Goal: Task Accomplishment & Management: Complete application form

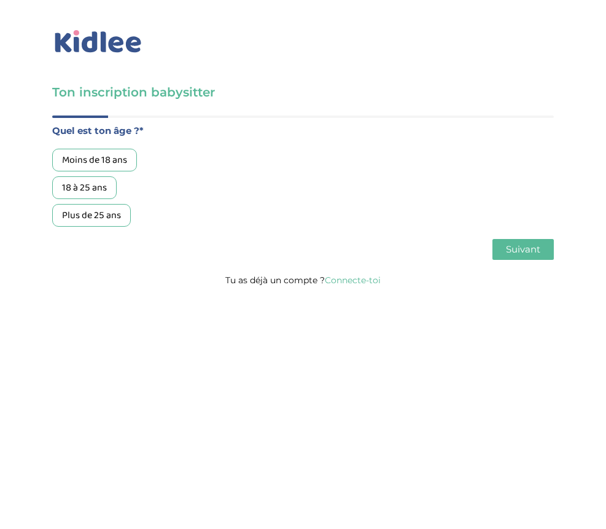
click at [98, 188] on div "18 à 25 ans" at bounding box center [84, 187] width 64 height 23
click at [528, 240] on button "Suivant" at bounding box center [523, 249] width 61 height 21
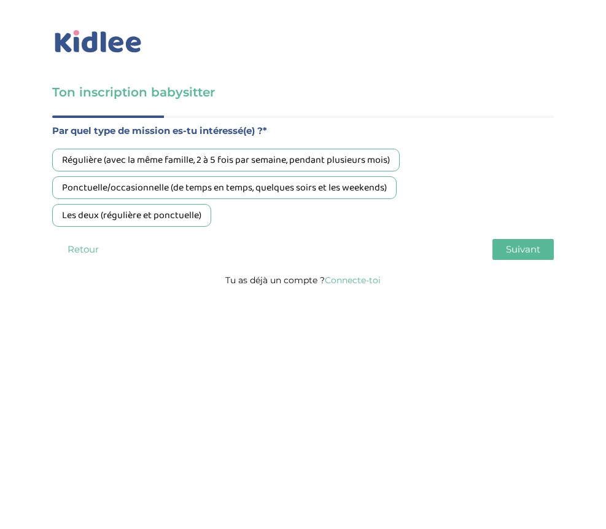
click at [174, 155] on div "Régulière (avec la même famille, 2 à 5 fois par semaine, pendant plusieurs mois)" at bounding box center [226, 160] width 348 height 23
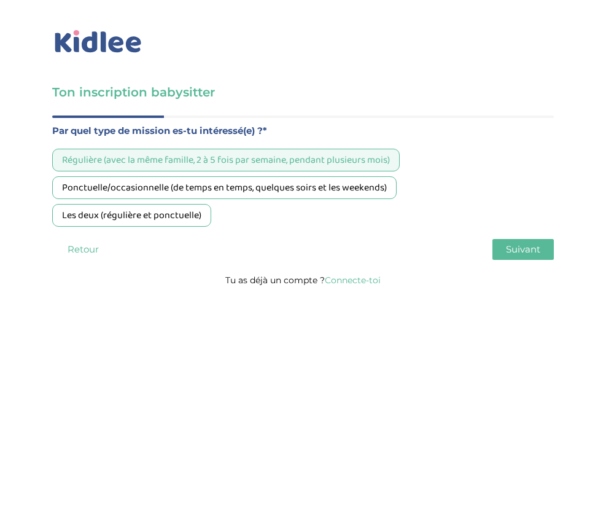
click at [520, 252] on span "Suivant" at bounding box center [523, 249] width 34 height 12
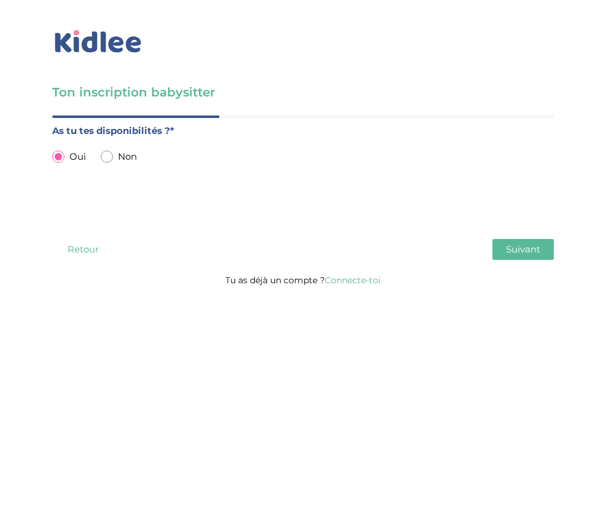
click at [542, 252] on button "Suivant" at bounding box center [523, 249] width 61 height 21
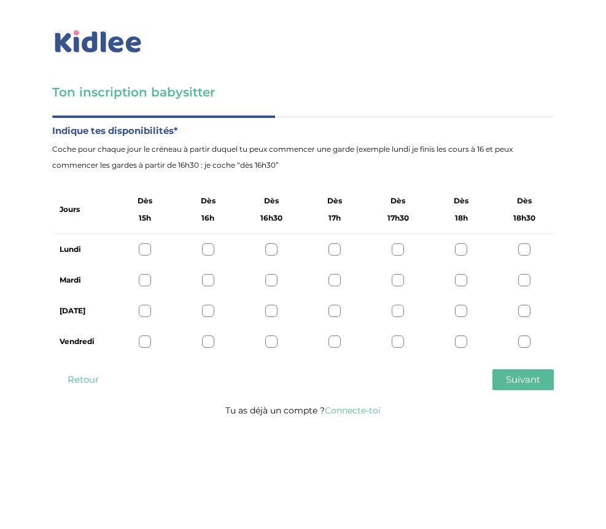
click at [461, 254] on div at bounding box center [461, 249] width 12 height 12
click at [463, 284] on div at bounding box center [461, 280] width 12 height 12
click at [463, 300] on div "Jeudi" at bounding box center [303, 310] width 502 height 31
click at [464, 310] on div at bounding box center [461, 311] width 12 height 12
click at [464, 335] on div "Vendredi" at bounding box center [303, 341] width 502 height 31
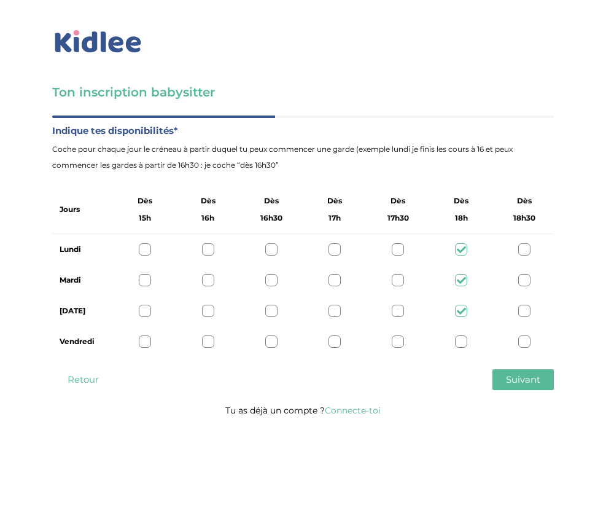
click at [463, 338] on div at bounding box center [461, 341] width 12 height 12
click at [528, 389] on button "Suivant" at bounding box center [523, 379] width 61 height 21
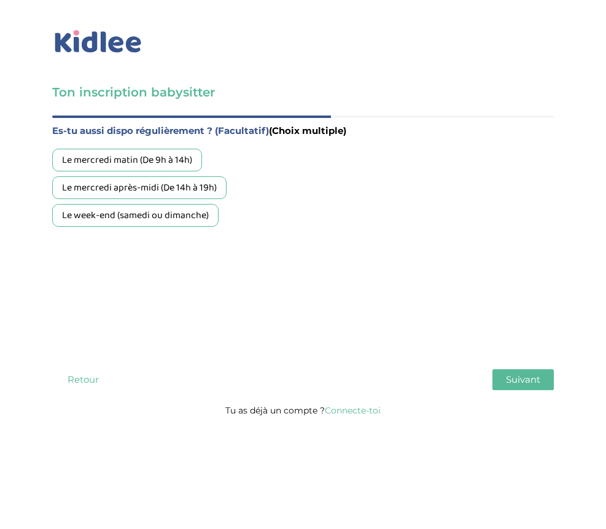
click at [158, 218] on div "Le week-end (samedi ou dimanche)" at bounding box center [135, 215] width 166 height 23
click at [504, 375] on button "Suivant" at bounding box center [523, 379] width 61 height 21
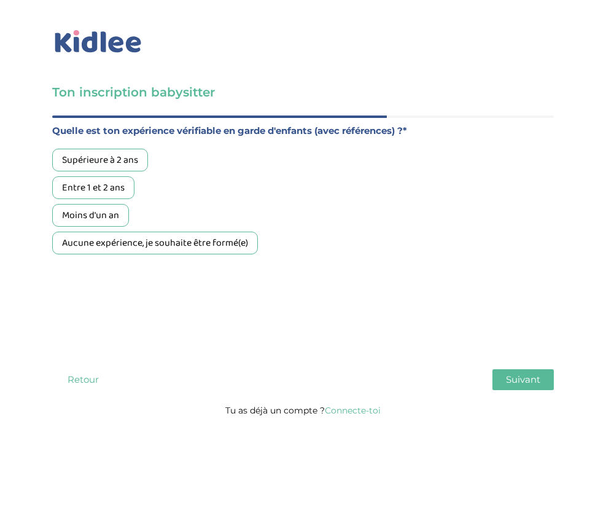
click at [122, 163] on div "Supérieure à 2 ans" at bounding box center [100, 160] width 96 height 23
click at [515, 368] on div "Quel est ton âge ?* Moins de 18 ans 18 à 25 ans Plus de 25 ans Par quel type de…" at bounding box center [303, 258] width 502 height 287
click at [514, 375] on span "Suivant" at bounding box center [523, 379] width 34 height 12
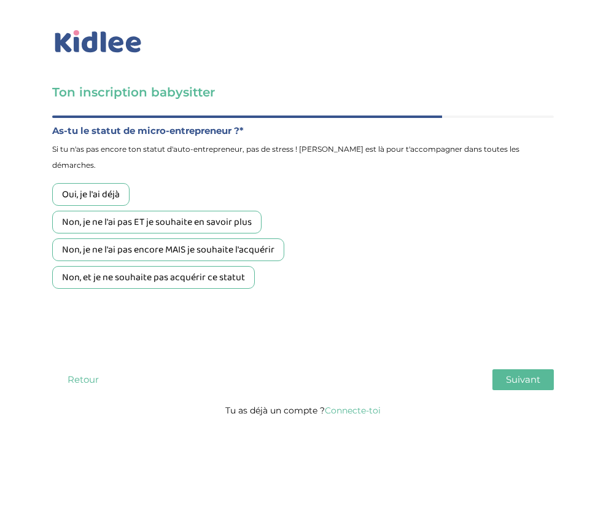
click at [109, 183] on div "Oui, je l'ai déjà" at bounding box center [90, 194] width 77 height 23
click at [534, 383] on span "Suivant" at bounding box center [523, 379] width 34 height 12
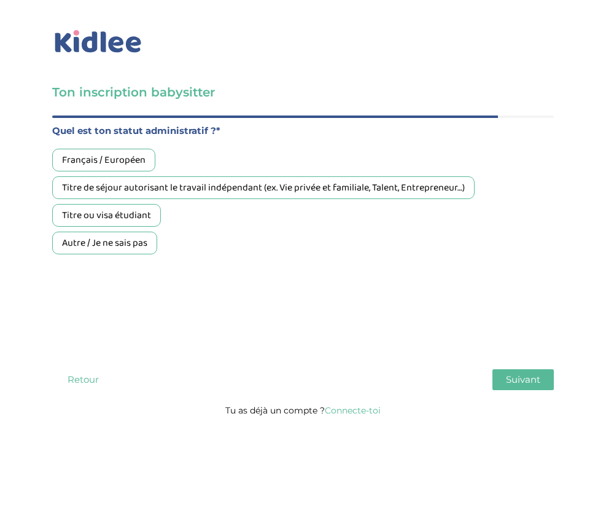
click at [92, 157] on div "Français / Européen" at bounding box center [103, 160] width 103 height 23
click at [530, 369] on div "Quel est ton âge ?* Moins de 18 ans 18 à 25 ans Plus de 25 ans Par quel type de…" at bounding box center [303, 258] width 502 height 287
click at [525, 371] on button "Suivant" at bounding box center [523, 379] width 61 height 21
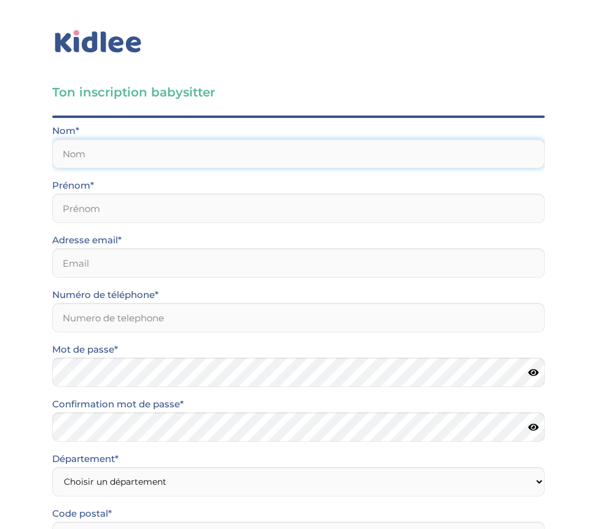
click at [217, 152] on input "text" at bounding box center [298, 153] width 493 height 29
type input "test"
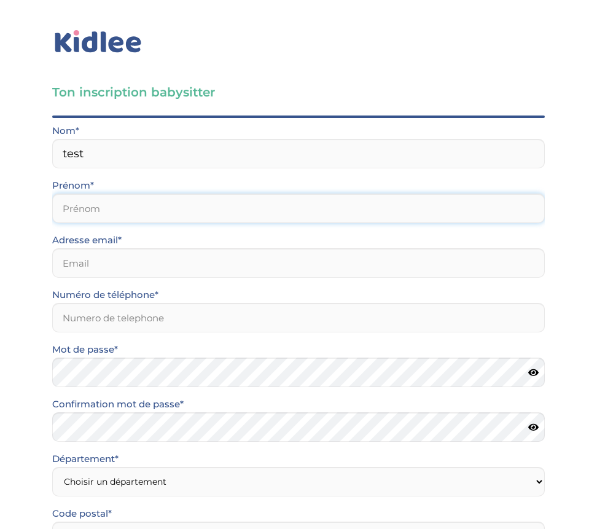
click at [158, 222] on input "text" at bounding box center [298, 207] width 493 height 29
type input "test"
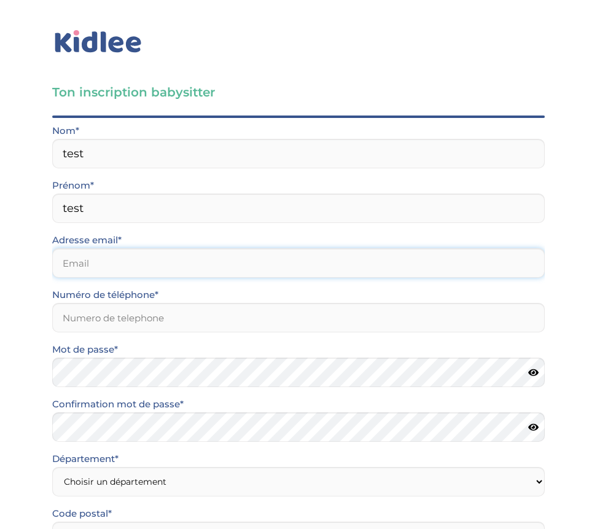
click at [141, 256] on input "email" at bounding box center [298, 262] width 493 height 29
click at [113, 266] on input "test12345@gmail.com" at bounding box center [298, 262] width 493 height 29
type input "test12345245@gmail.com"
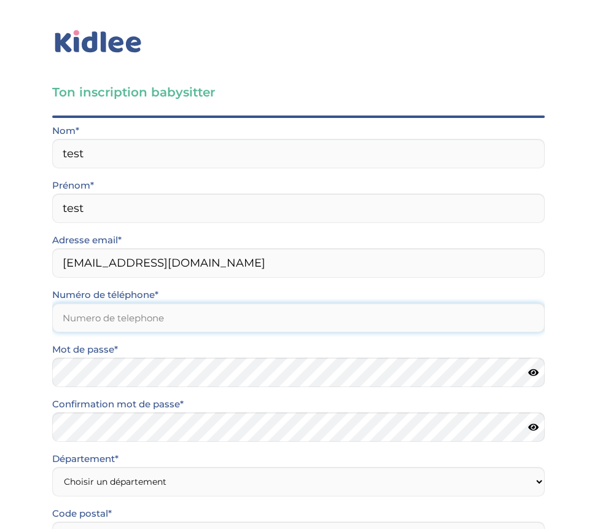
click at [118, 327] on input "Numéro de téléphone*" at bounding box center [298, 317] width 493 height 29
type input "0680727096"
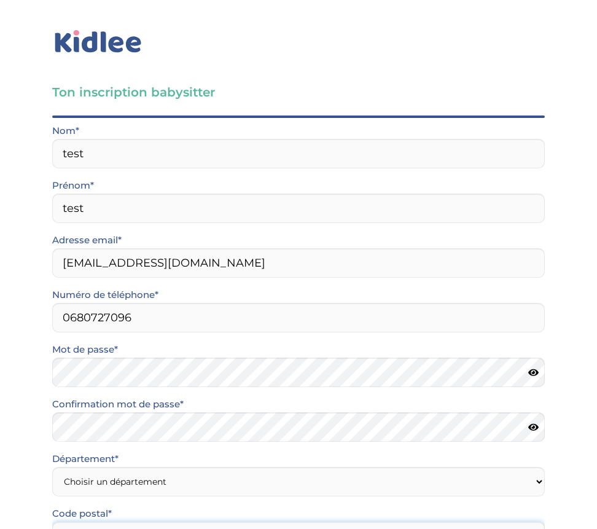
type input "77720"
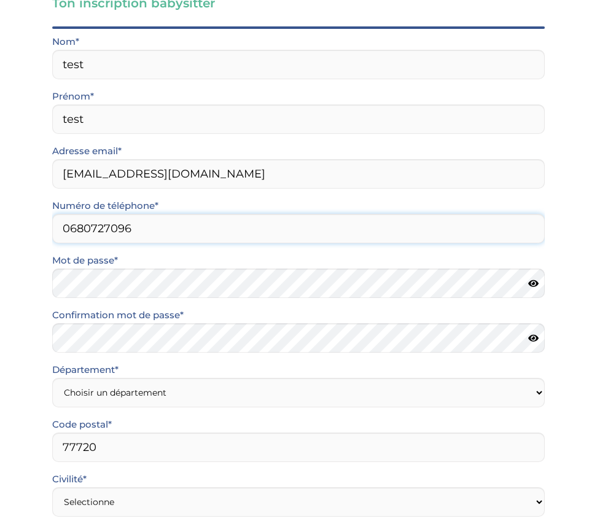
scroll to position [90, 0]
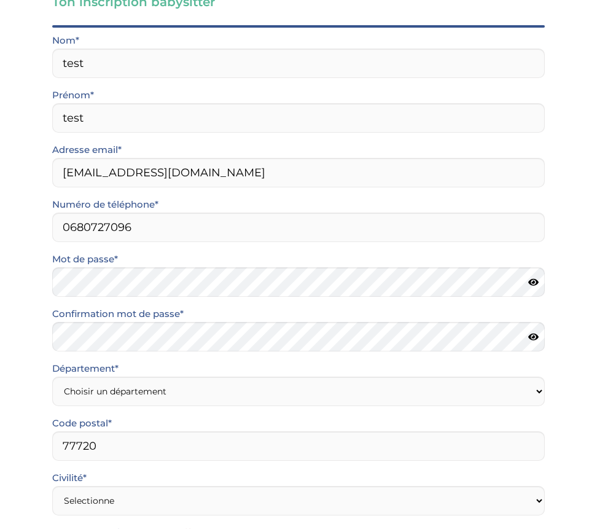
click at [532, 284] on icon at bounding box center [533, 282] width 10 height 9
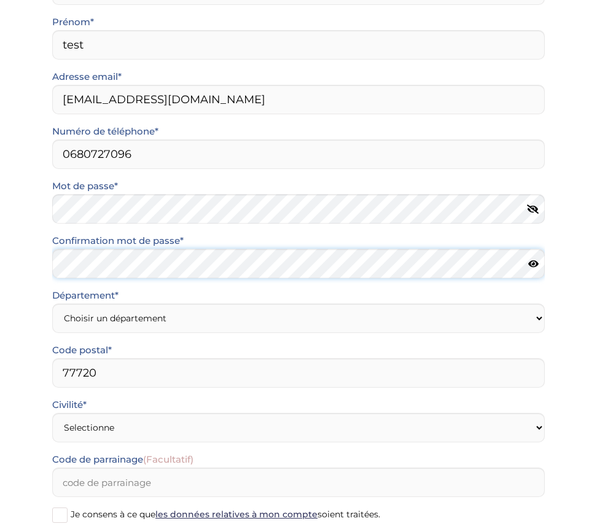
scroll to position [255, 0]
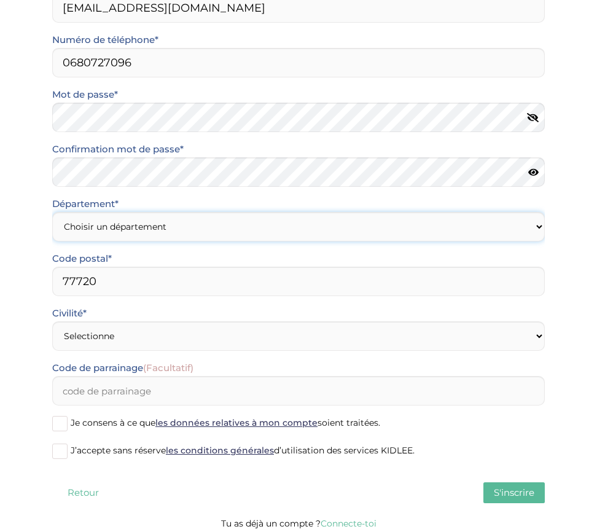
click at [229, 216] on select "Choisir un département Paris (75) Hauts-de-Seine (92) Yvelines (78) Val-de-Marn…" at bounding box center [298, 226] width 493 height 29
click at [52, 212] on select "Choisir un département Paris (75) Hauts-de-Seine (92) Yvelines (78) Val-de-Marn…" at bounding box center [298, 226] width 493 height 29
click at [207, 247] on div "Département* Choisir un département Paris (75) Hauts-de-Seine (92) Yvelines (78…" at bounding box center [298, 250] width 511 height 109
click at [212, 239] on select "Choisir un département Paris (75) Hauts-de-Seine (92) Yvelines (78) Val-de-Marn…" at bounding box center [298, 226] width 493 height 29
select select "77"
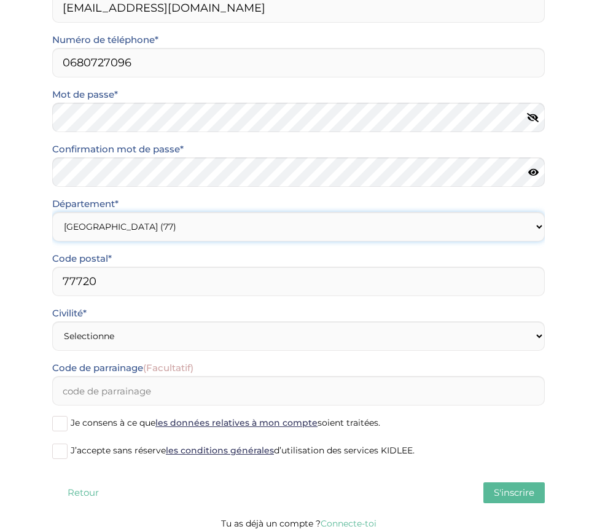
click at [52, 212] on select "Choisir un département Paris (75) Hauts-de-Seine (92) Yvelines (78) Val-de-Marn…" at bounding box center [298, 226] width 493 height 29
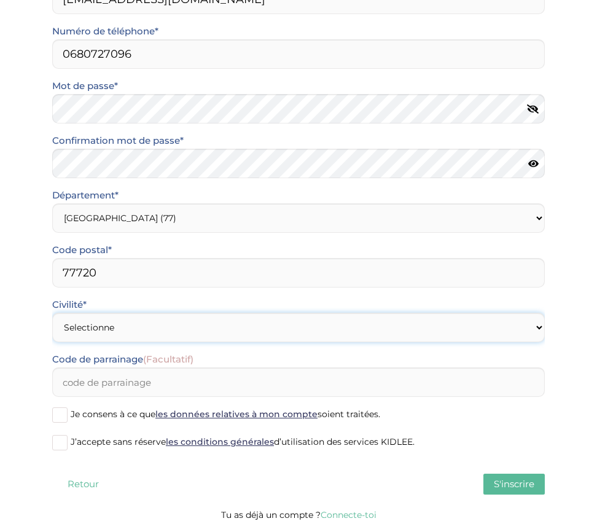
click at [188, 325] on select "Selectionne Mr Mme" at bounding box center [298, 327] width 493 height 29
select select "0"
click at [52, 313] on select "Selectionne Mr Mme" at bounding box center [298, 327] width 493 height 29
click at [62, 414] on span at bounding box center [59, 414] width 15 height 15
click at [0, 0] on input "Je consens à ce que les données relatives à mon compte soient traitées." at bounding box center [0, 0] width 0 height 0
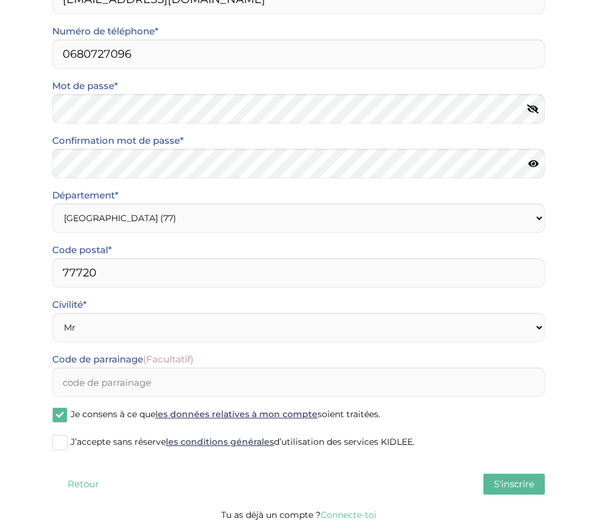
click at [62, 437] on span at bounding box center [59, 442] width 15 height 15
click at [0, 0] on input "J’accepte sans réserve les conditions générales d’utilisation des services KIDL…" at bounding box center [0, 0] width 0 height 0
click at [520, 485] on span "S'inscrire" at bounding box center [514, 484] width 41 height 12
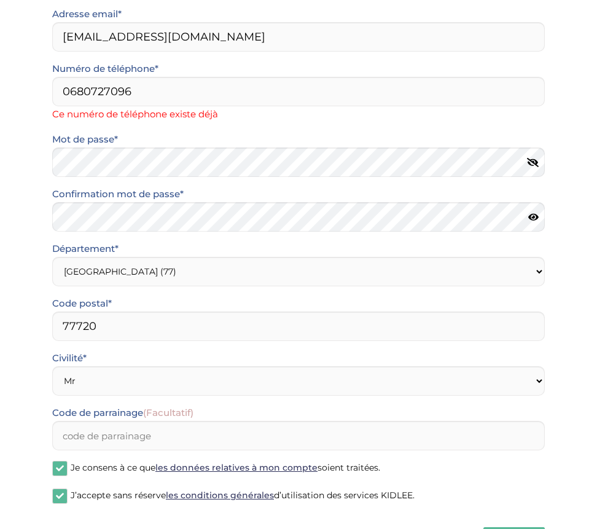
scroll to position [211, 0]
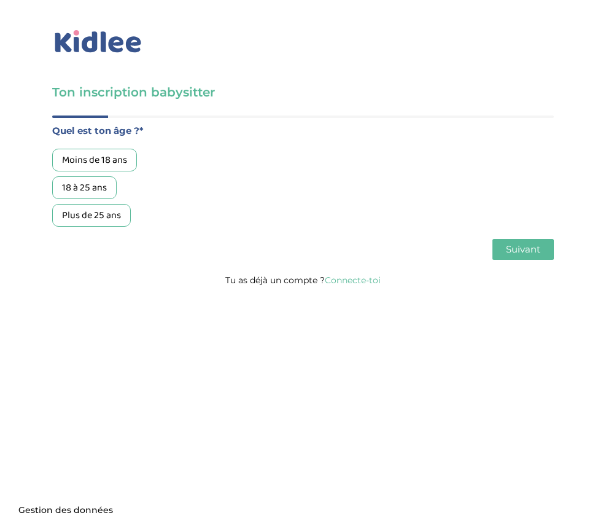
click at [98, 184] on div "18 à 25 ans" at bounding box center [84, 187] width 64 height 23
click at [533, 249] on span "Suivant" at bounding box center [523, 249] width 34 height 12
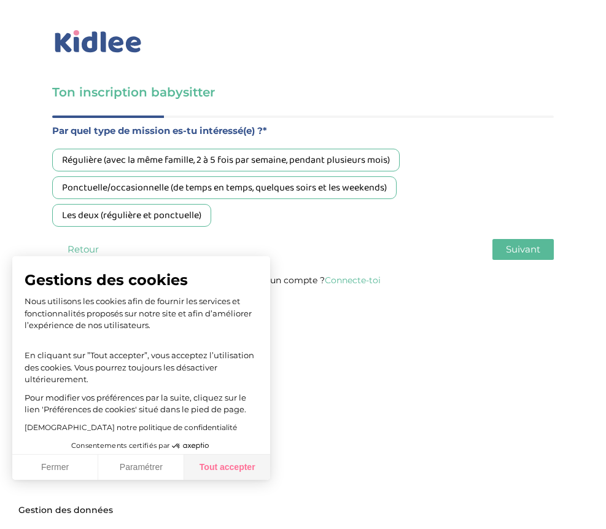
click at [246, 466] on button "Tout accepter" at bounding box center [227, 468] width 86 height 26
checkbox input "true"
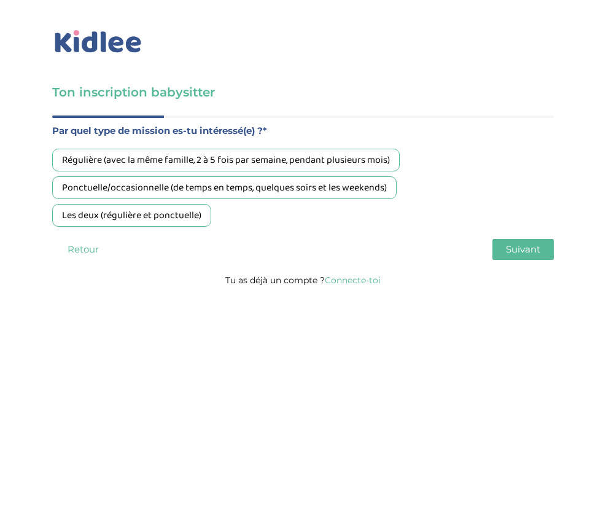
click at [197, 160] on div "Régulière (avec la même famille, 2 à 5 fois par semaine, pendant plusieurs mois)" at bounding box center [226, 160] width 348 height 23
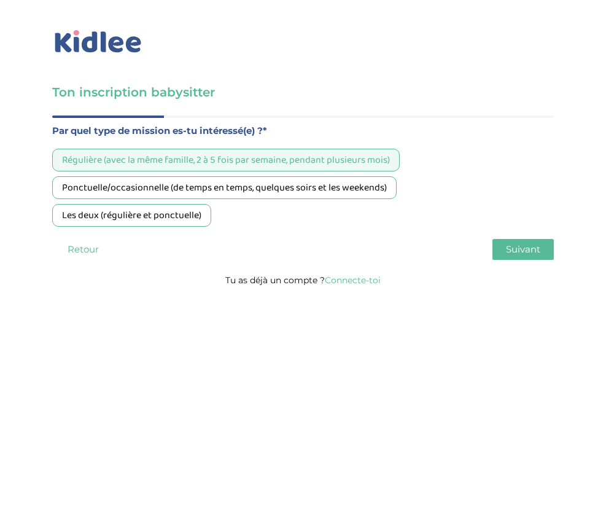
click at [518, 241] on button "Suivant" at bounding box center [523, 249] width 61 height 21
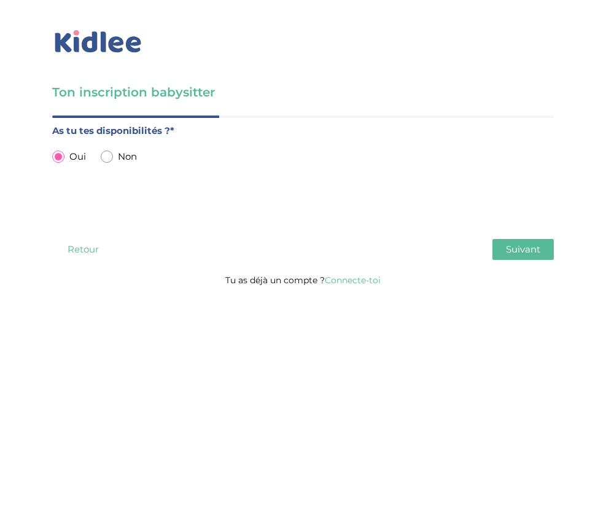
click at [522, 248] on span "Suivant" at bounding box center [523, 249] width 34 height 12
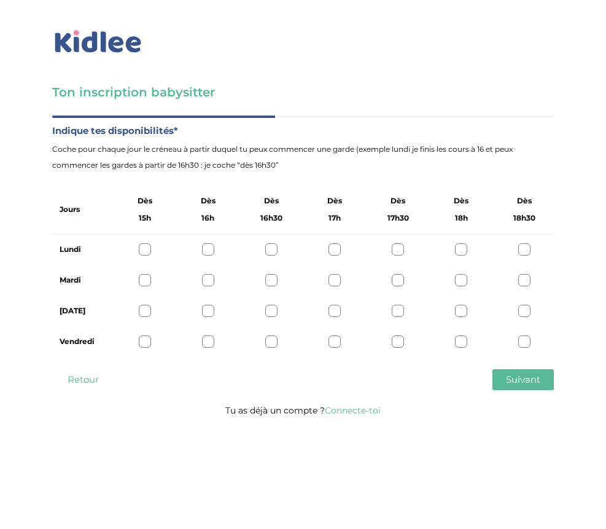
click at [462, 246] on div at bounding box center [461, 249] width 12 height 12
click at [462, 271] on div "Mardi" at bounding box center [303, 280] width 502 height 31
click at [461, 281] on div at bounding box center [461, 280] width 12 height 12
click at [461, 308] on div at bounding box center [461, 311] width 12 height 12
click at [461, 334] on div "Vendredi" at bounding box center [303, 341] width 502 height 31
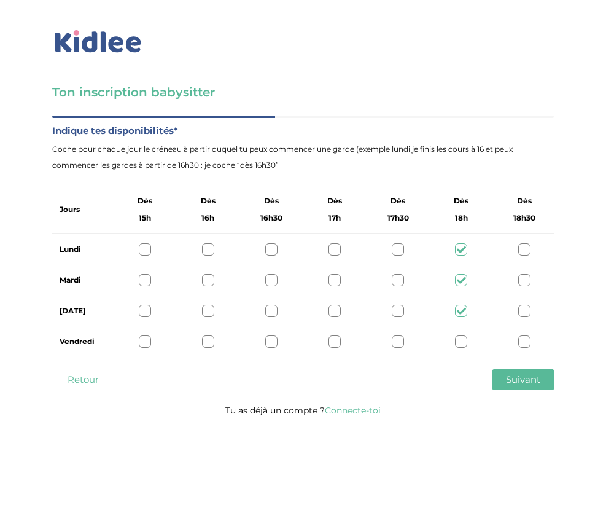
click at [461, 349] on div "Vendredi" at bounding box center [303, 341] width 502 height 31
click at [461, 346] on div at bounding box center [461, 341] width 12 height 12
click at [527, 377] on span "Suivant" at bounding box center [523, 379] width 34 height 12
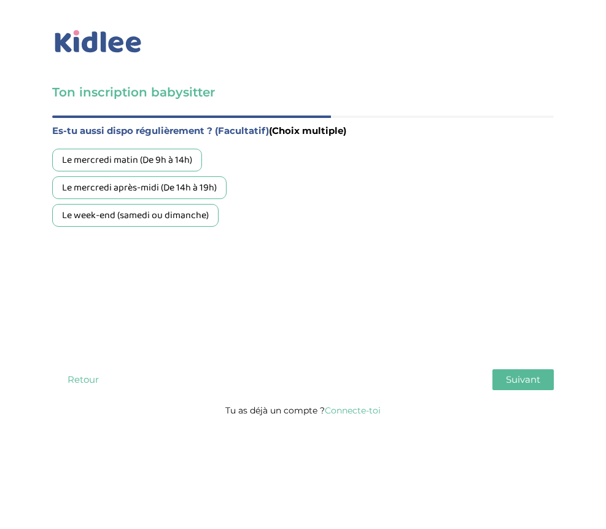
click at [147, 216] on div "Le week-end (samedi ou dimanche)" at bounding box center [135, 215] width 166 height 23
click at [153, 199] on div "Le mercredi après-midi (De 14h à 19h)" at bounding box center [139, 187] width 174 height 23
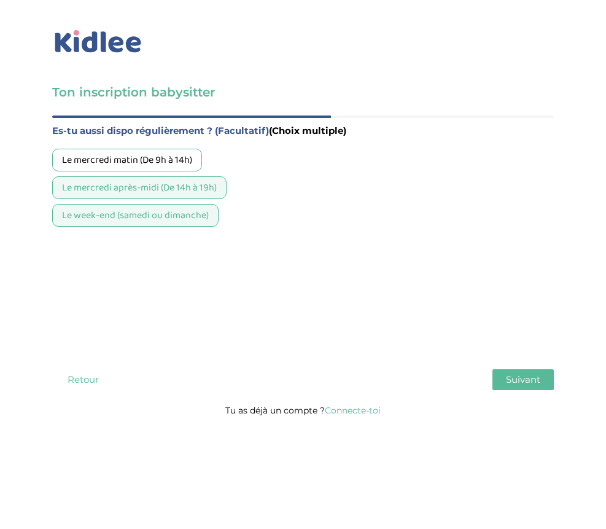
click at [152, 163] on div "Le mercredi matin (De 9h à 14h)" at bounding box center [127, 160] width 150 height 23
click at [506, 373] on button "Suivant" at bounding box center [523, 379] width 61 height 21
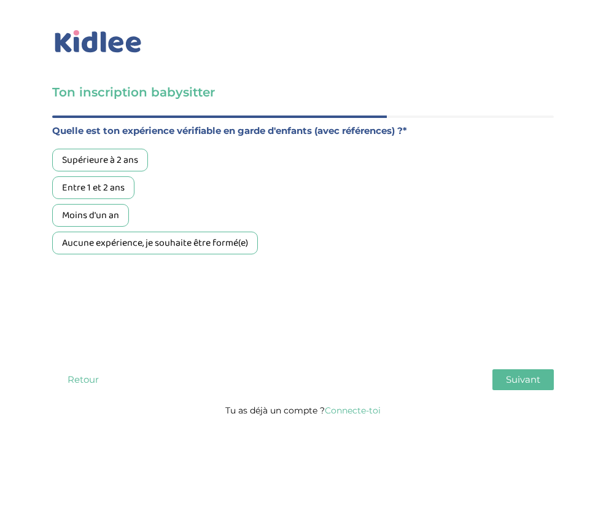
click at [110, 155] on div "Supérieure à 2 ans" at bounding box center [100, 160] width 96 height 23
click at [506, 370] on button "Suivant" at bounding box center [523, 379] width 61 height 21
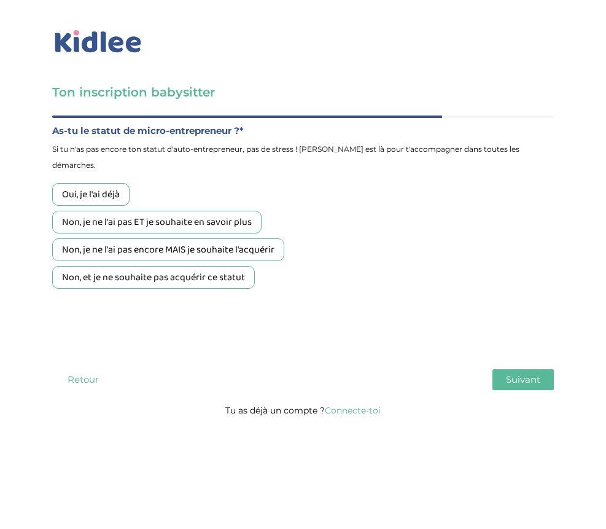
click at [102, 183] on div "Oui, je l'ai déjà" at bounding box center [90, 194] width 77 height 23
click at [531, 385] on span "Suivant" at bounding box center [523, 379] width 34 height 12
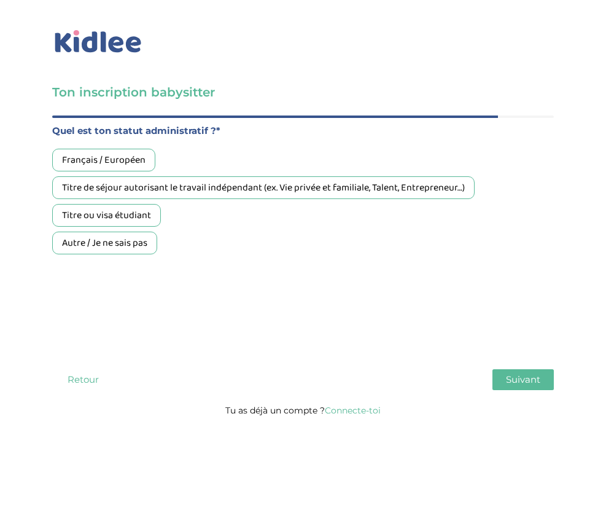
click at [149, 164] on div "Français / Européen" at bounding box center [103, 160] width 103 height 23
click at [546, 385] on button "Suivant" at bounding box center [523, 379] width 61 height 21
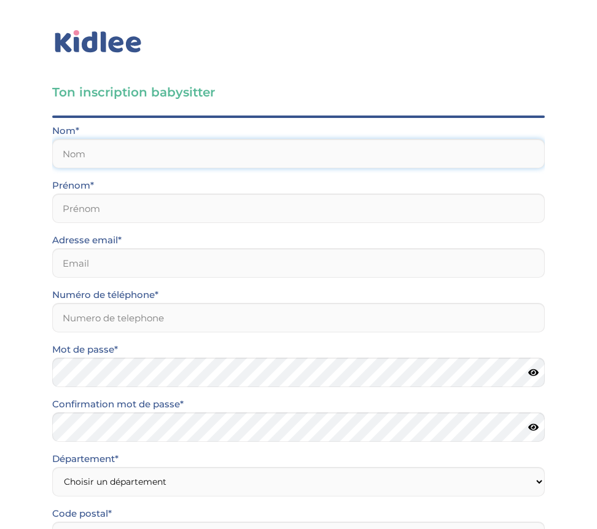
click at [144, 144] on input "text" at bounding box center [298, 153] width 493 height 29
type input "test"
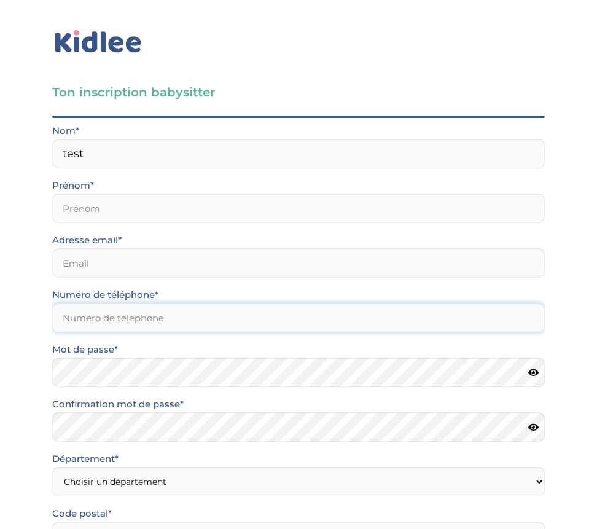
click at [147, 312] on input "Numéro de téléphone*" at bounding box center [298, 317] width 493 height 29
type input "0680727096"
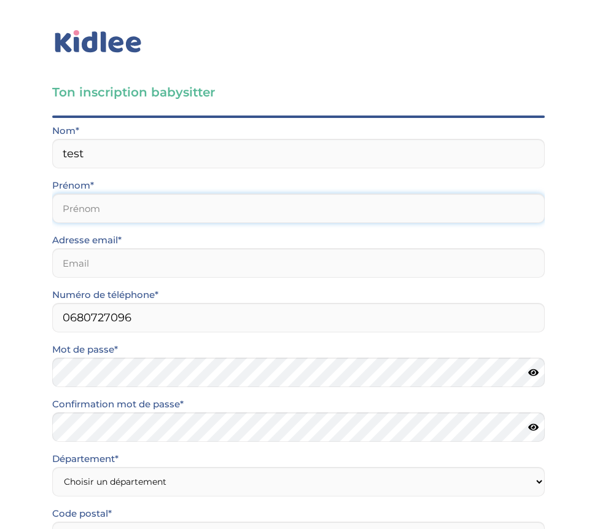
type input "Melvin"
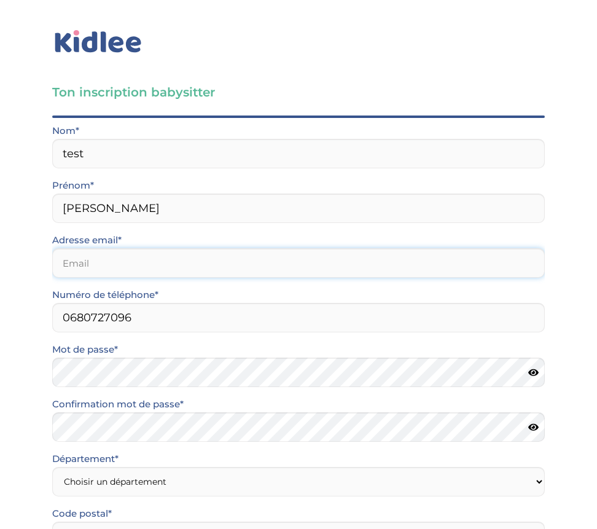
type input "roadgreenproduction@gmail.com"
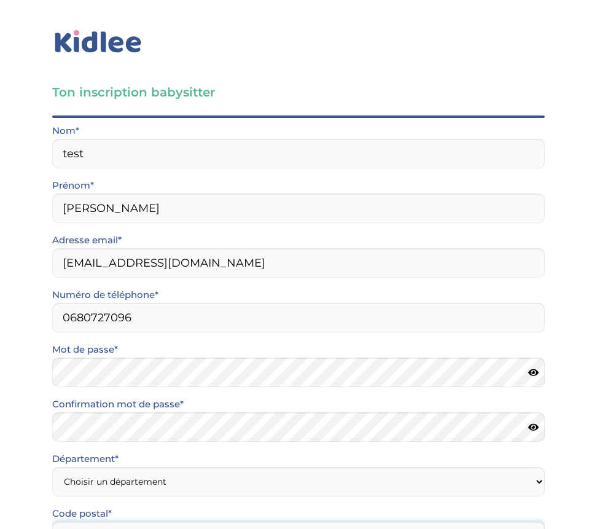
type input "77720"
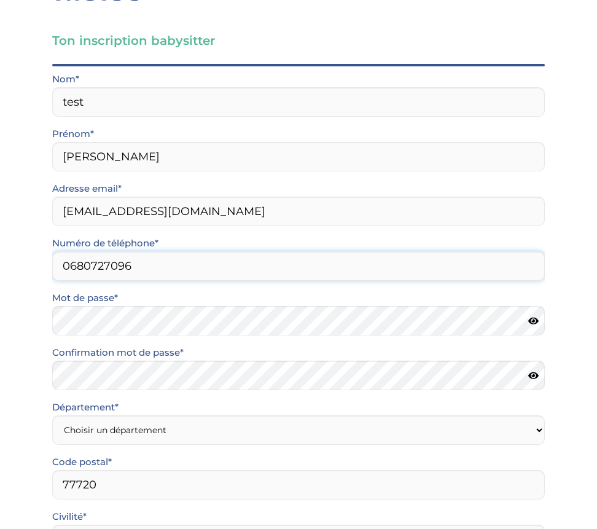
scroll to position [69, 0]
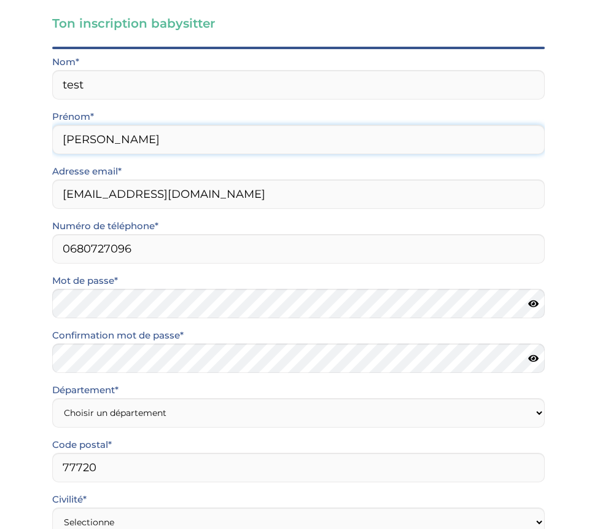
click at [115, 128] on input "Melvin" at bounding box center [298, 139] width 493 height 29
type input "test"
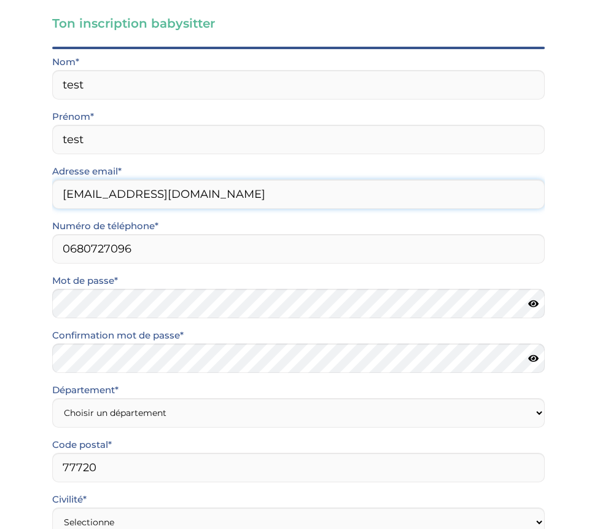
click at [129, 198] on input "roadgreenproduction@gmail.com" at bounding box center [298, 193] width 493 height 29
click at [108, 190] on input "test123345@gmail.com" at bounding box center [298, 193] width 493 height 29
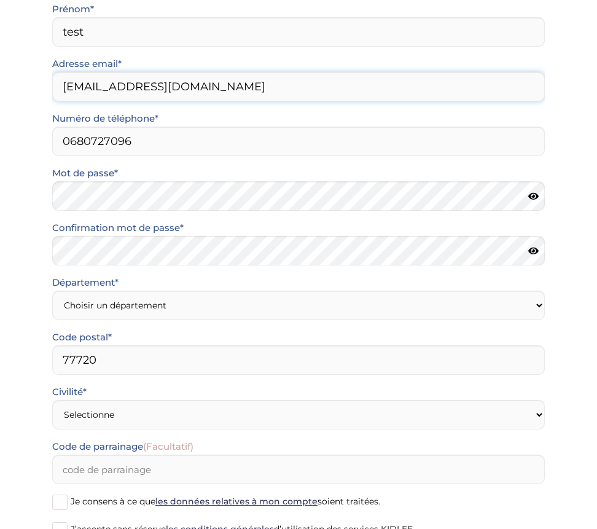
scroll to position [190, 0]
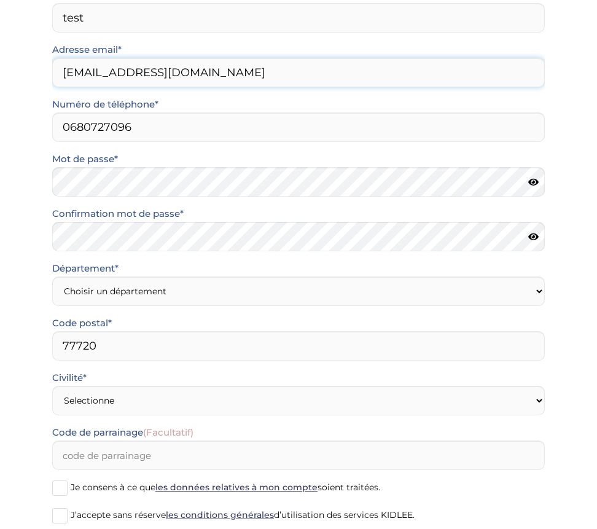
type input "test12335t45@gmail.com"
click at [537, 179] on icon at bounding box center [533, 182] width 10 height 9
click at [337, 254] on div "Mot de passe* Confirmation mot de passe*" at bounding box center [298, 205] width 511 height 109
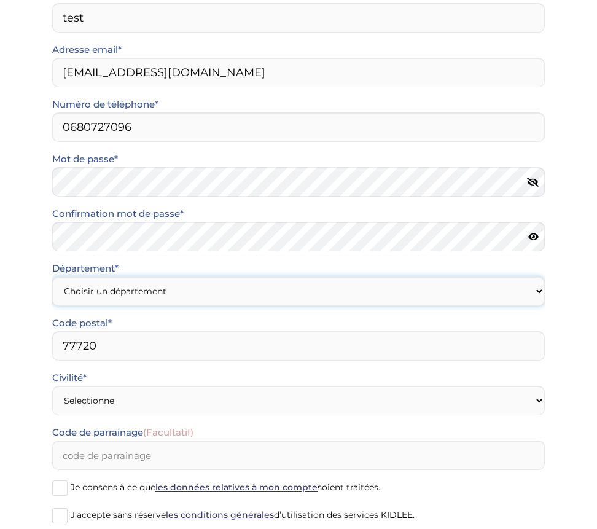
click at [271, 288] on select "Choisir un département Paris (75) Hauts-de-Seine (92) Yvelines (78) Val-de-Marn…" at bounding box center [298, 290] width 493 height 29
select select "77"
click at [52, 276] on select "Choisir un département Paris (75) Hauts-de-Seine (92) Yvelines (78) Val-de-Marn…" at bounding box center [298, 290] width 493 height 29
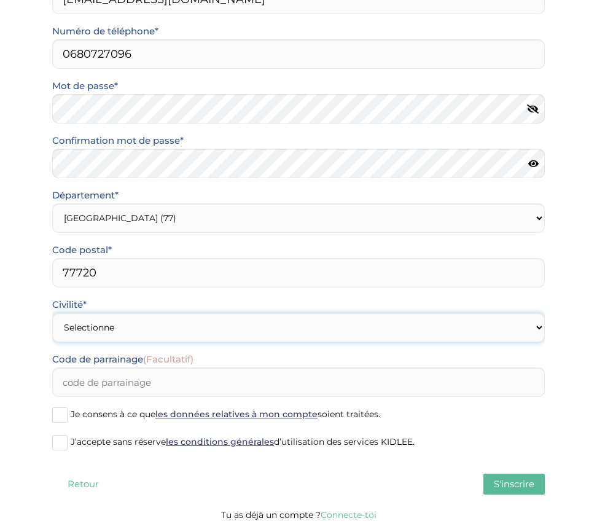
click at [93, 326] on select "Selectionne Mr Mme" at bounding box center [298, 327] width 493 height 29
select select "0"
click at [52, 313] on select "Selectionne Mr Mme" at bounding box center [298, 327] width 493 height 29
click at [61, 412] on span at bounding box center [59, 414] width 15 height 15
click at [0, 0] on input "Je consens à ce que les données relatives à mon compte soient traitées." at bounding box center [0, 0] width 0 height 0
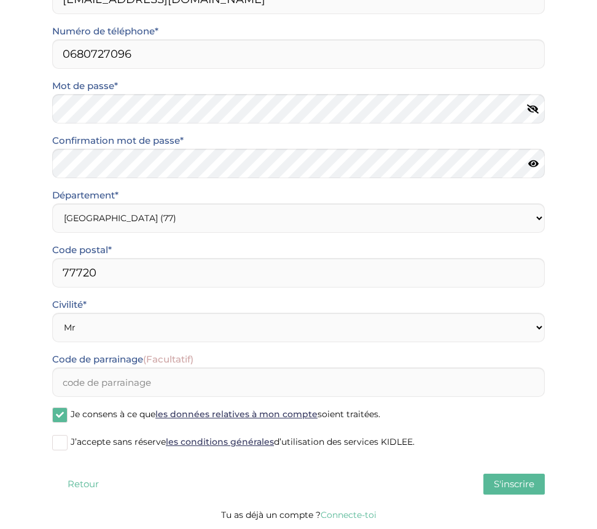
click at [60, 437] on span at bounding box center [59, 442] width 15 height 15
click at [0, 0] on input "J’accepte sans réserve les conditions générales d’utilisation des services KIDL…" at bounding box center [0, 0] width 0 height 0
click at [531, 479] on span "S'inscrire" at bounding box center [514, 484] width 41 height 12
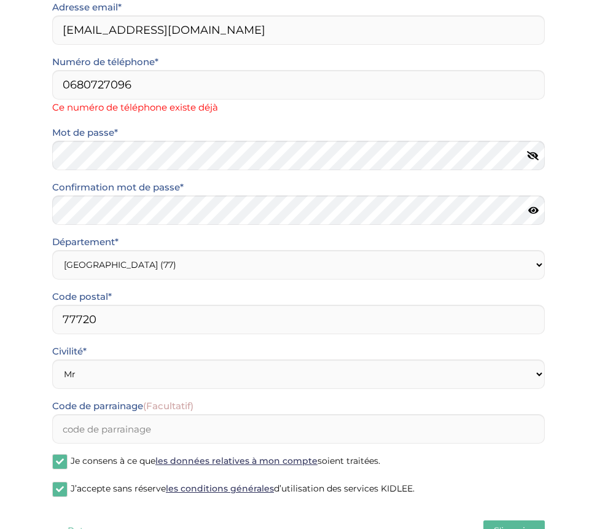
scroll to position [207, 0]
